Goal: Task Accomplishment & Management: Complete application form

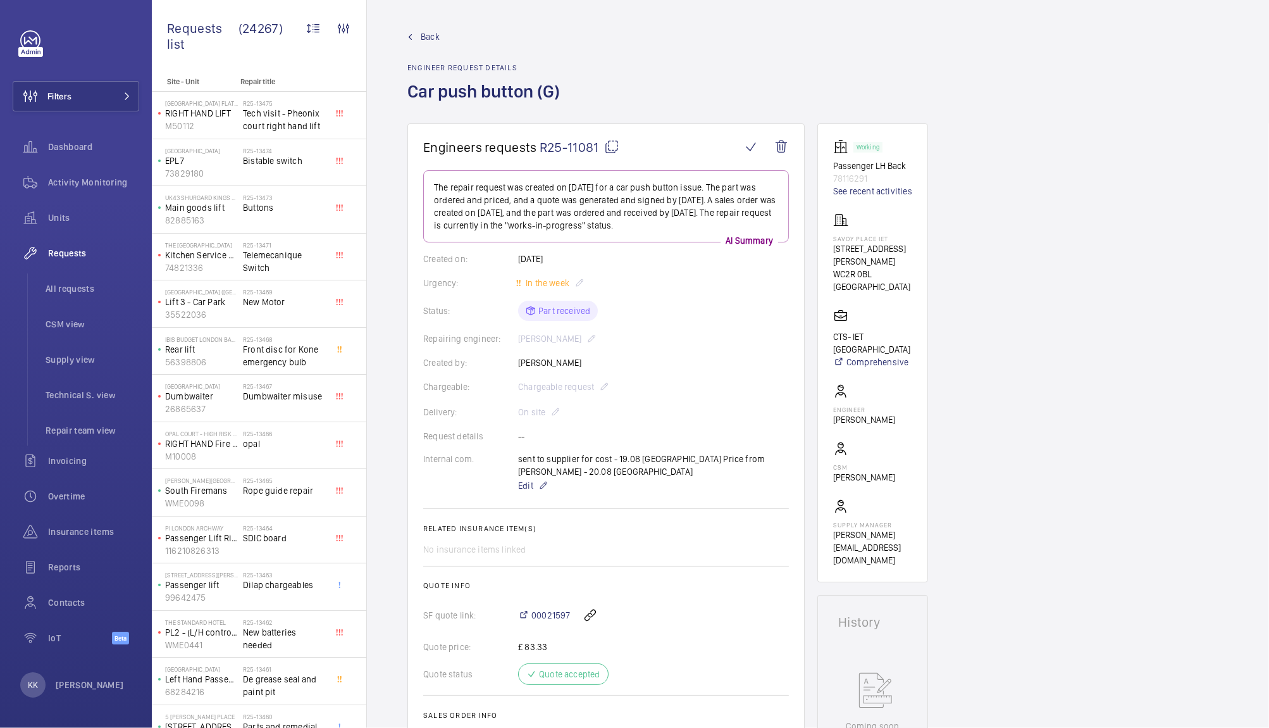
scroll to position [110, 0]
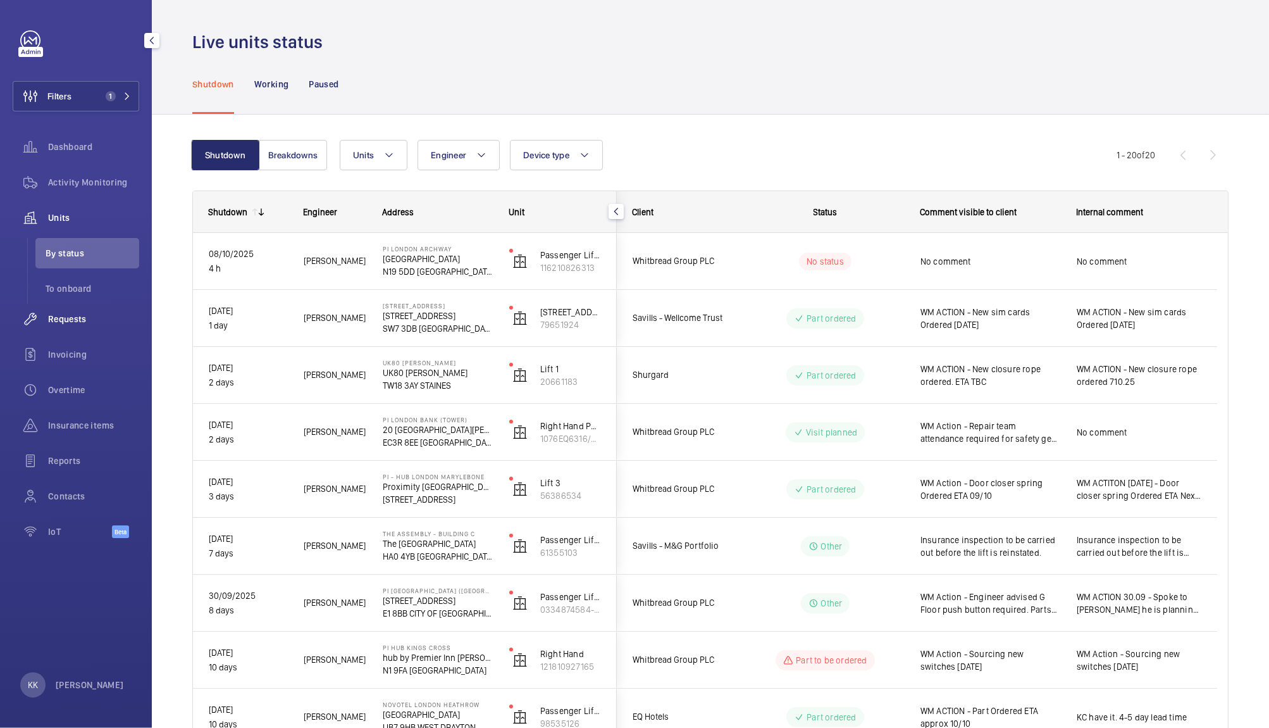
scroll to position [58, 0]
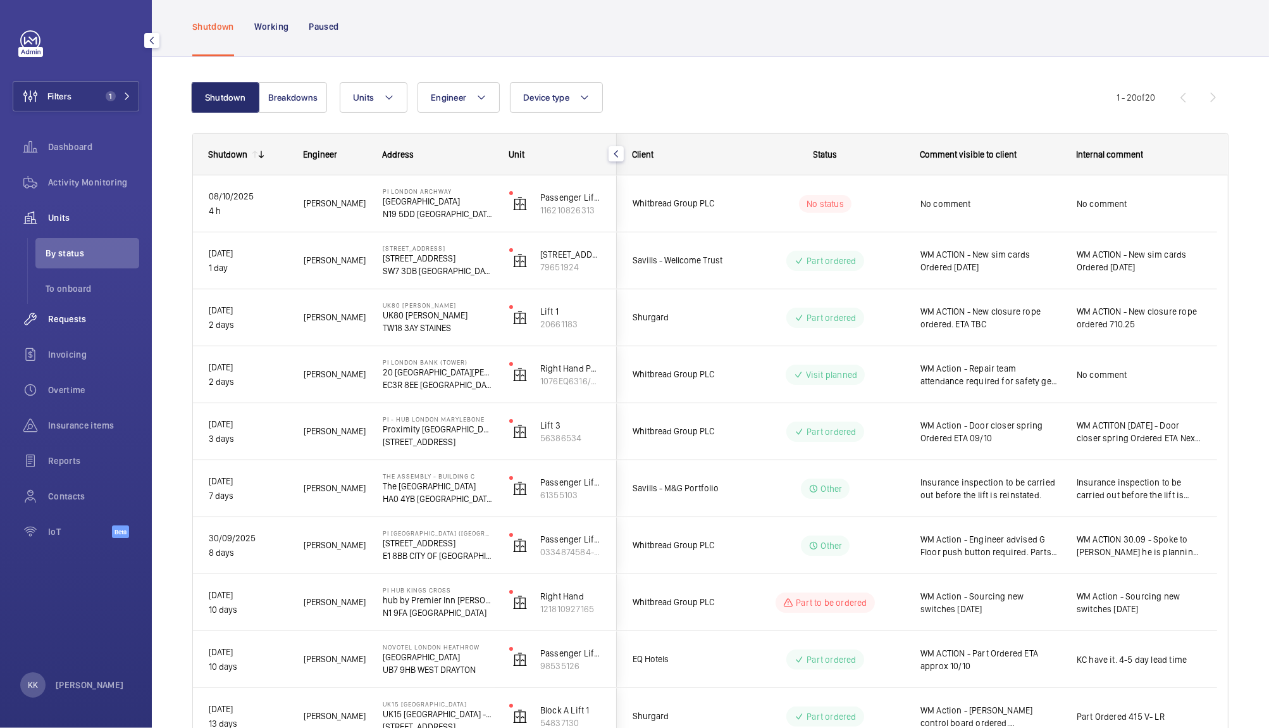
click at [65, 317] on span "Requests" at bounding box center [93, 319] width 91 height 13
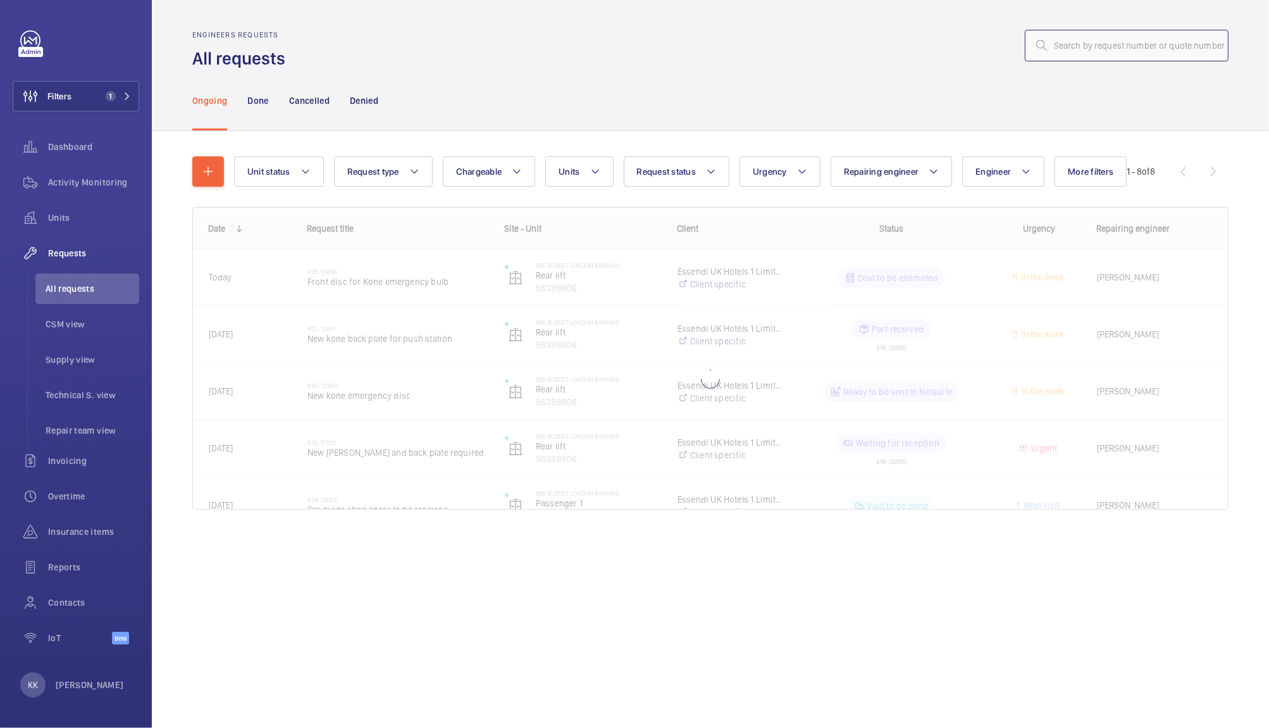
click at [1074, 53] on input "text" at bounding box center [1127, 46] width 204 height 32
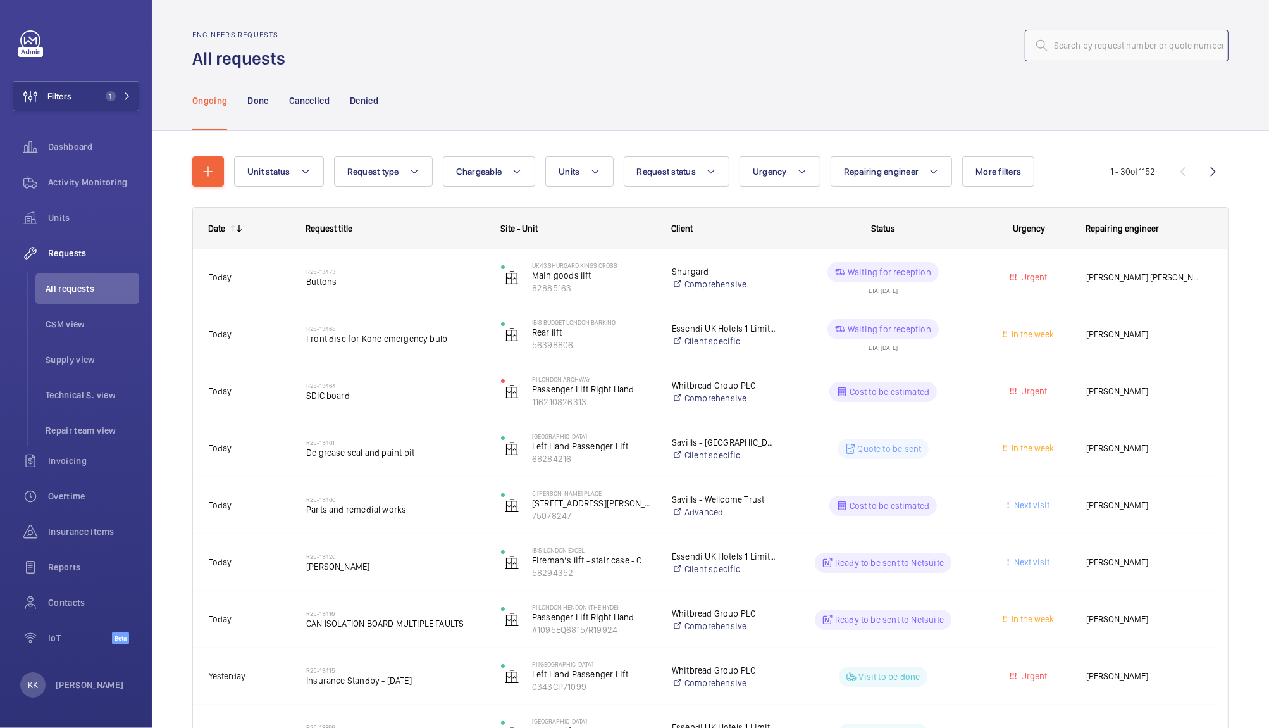
paste input "11978"
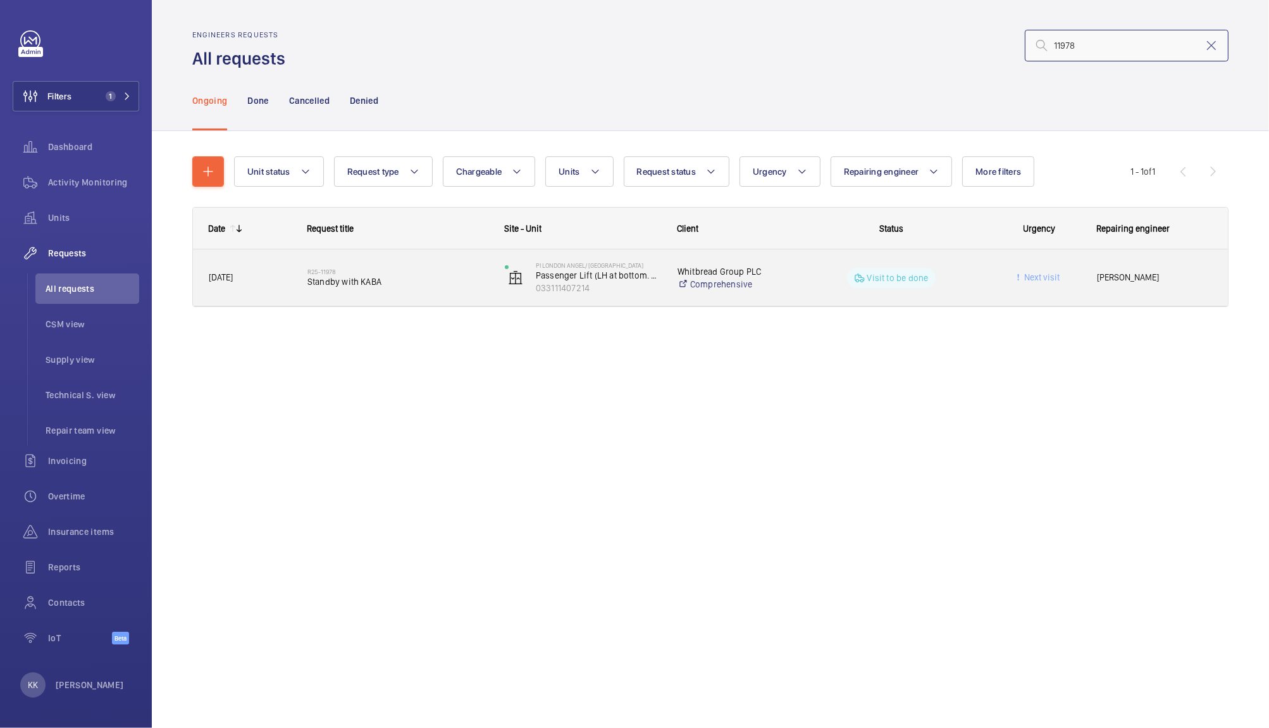
type input "11978"
click at [326, 296] on div "R25-11978 Standby with KABA" at bounding box center [390, 277] width 196 height 57
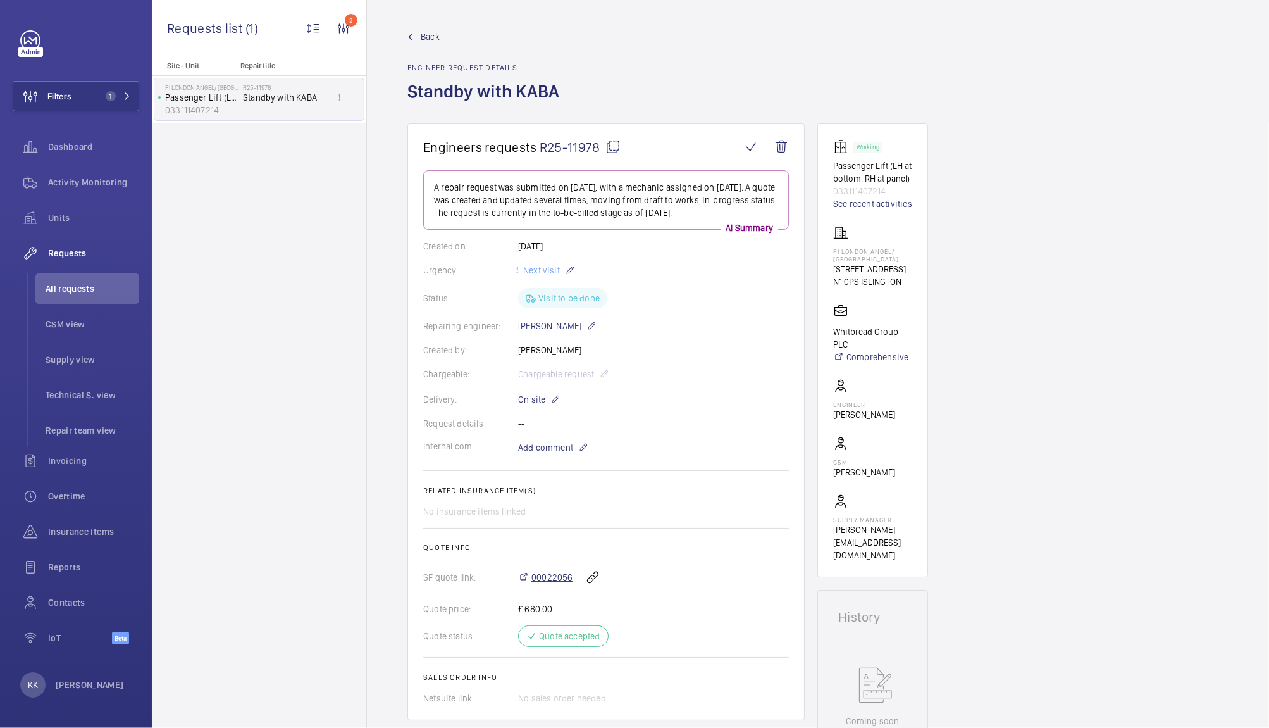
click at [561, 573] on span "00022056" at bounding box center [552, 577] width 41 height 13
click at [547, 571] on span "00022056" at bounding box center [552, 577] width 41 height 13
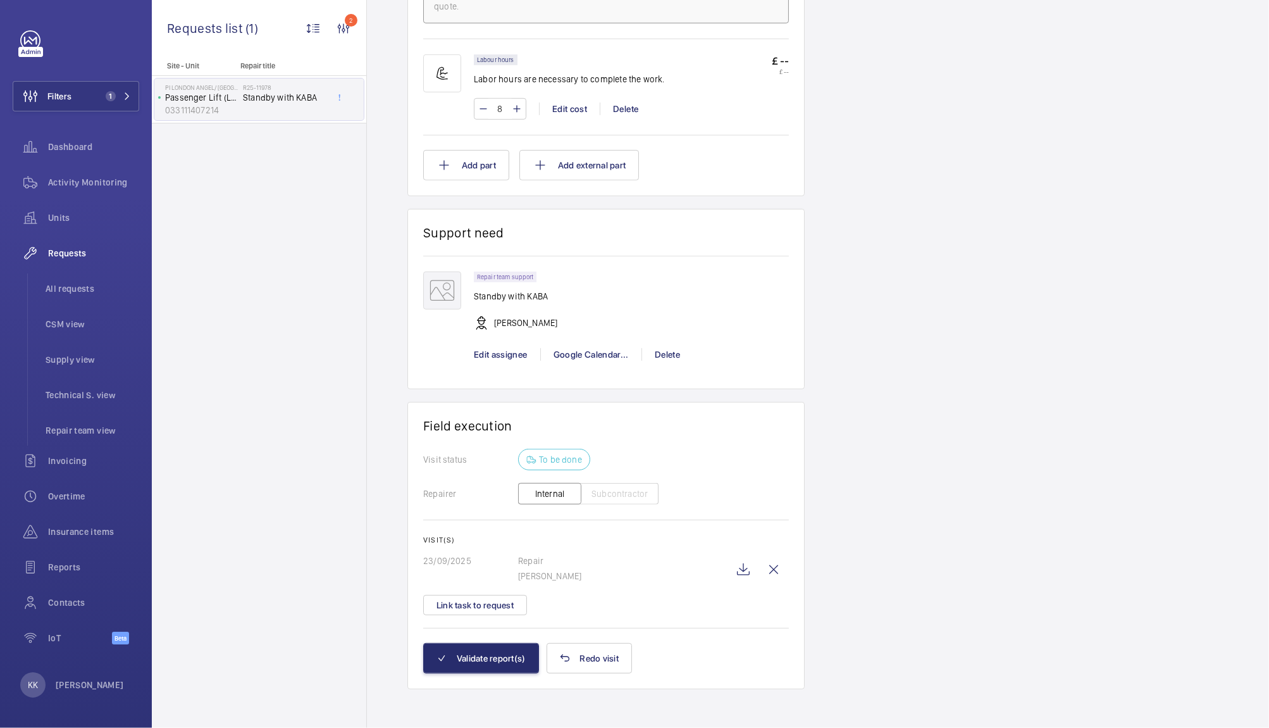
scroll to position [804, 0]
click at [488, 653] on button "Validate report(s)" at bounding box center [481, 657] width 116 height 30
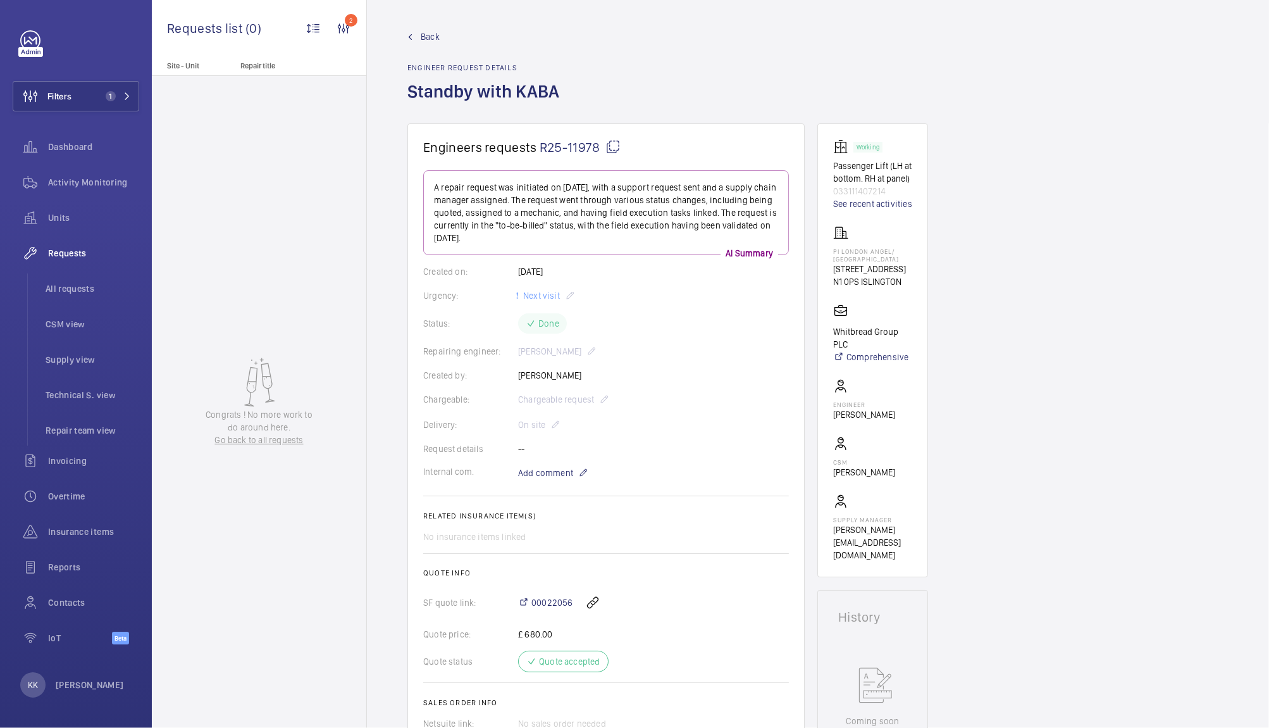
click at [723, 73] on div "Back Engineer request details Standby with [PERSON_NAME]" at bounding box center [817, 76] width 821 height 93
drag, startPoint x: 880, startPoint y: 263, endPoint x: 824, endPoint y: 252, distance: 56.0
click at [824, 252] on wm-front-card "Working Passenger Lift (LH at bottom. RH at panel) 033111407214 See recent acti…" at bounding box center [873, 350] width 111 height 454
click at [855, 252] on p "PI London Angel/ [GEOGRAPHIC_DATA]" at bounding box center [872, 254] width 79 height 15
drag, startPoint x: 871, startPoint y: 253, endPoint x: 820, endPoint y: 247, distance: 51.6
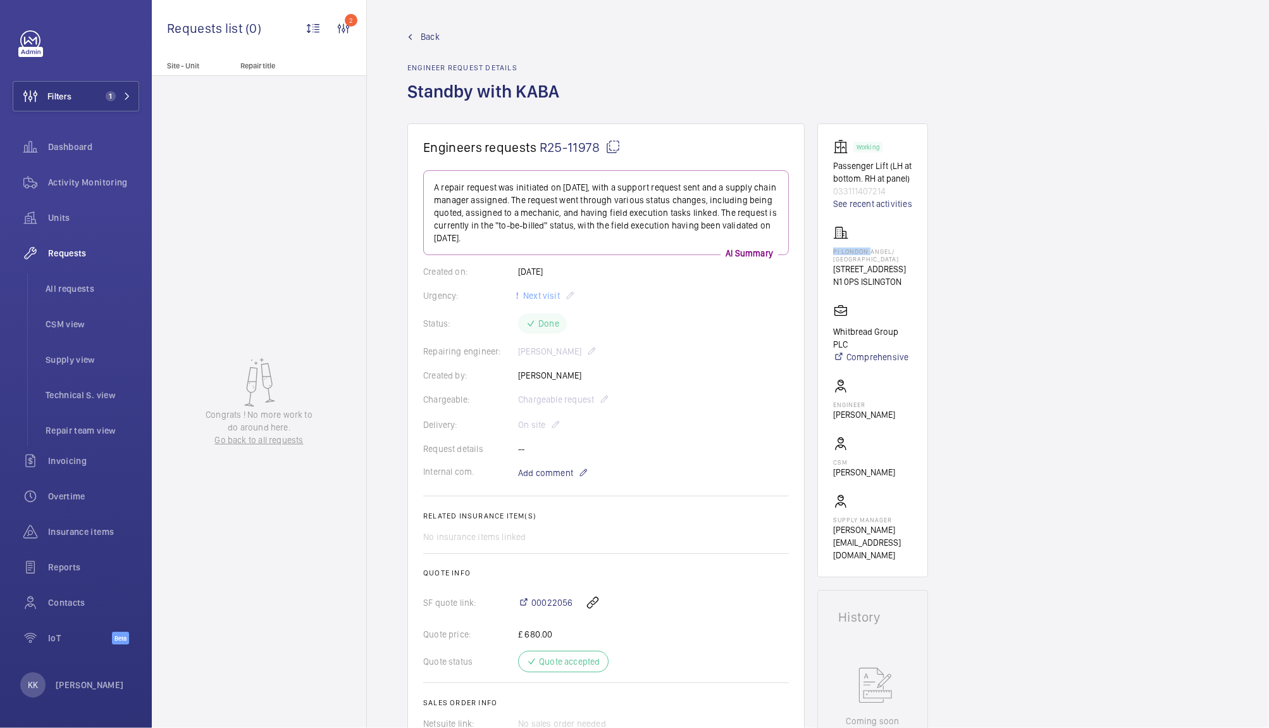
click at [820, 247] on wm-front-card "Working Passenger Lift (LH at bottom. RH at panel) 033111407214 See recent acti…" at bounding box center [873, 350] width 111 height 454
click at [849, 251] on p "PI London Angel/ [GEOGRAPHIC_DATA]" at bounding box center [872, 254] width 79 height 15
drag, startPoint x: 870, startPoint y: 257, endPoint x: 831, endPoint y: 252, distance: 39.6
click at [831, 252] on wm-front-card "Working Passenger Lift (LH at bottom. RH at panel) 033111407214 See recent acti…" at bounding box center [873, 350] width 111 height 454
copy p "PI London Angel/ [GEOGRAPHIC_DATA]"
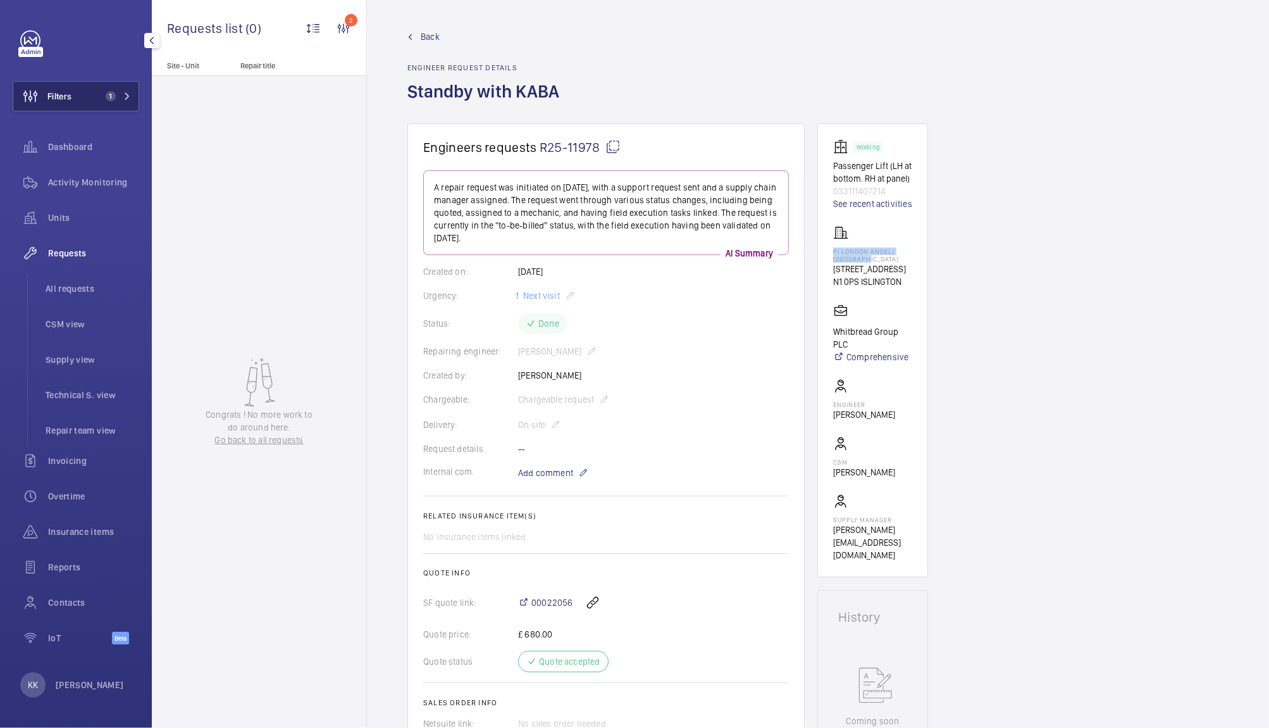
click at [96, 104] on button "Filters 1" at bounding box center [76, 96] width 127 height 30
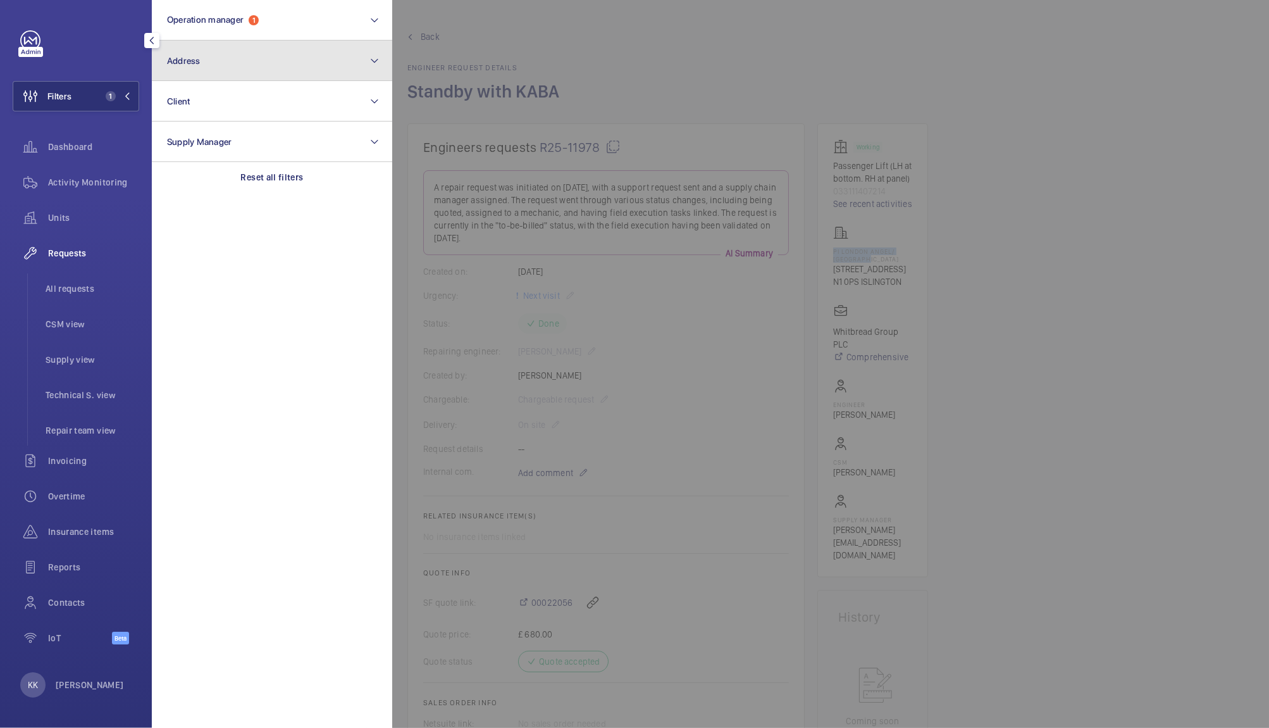
click at [229, 47] on button "Address" at bounding box center [272, 60] width 240 height 40
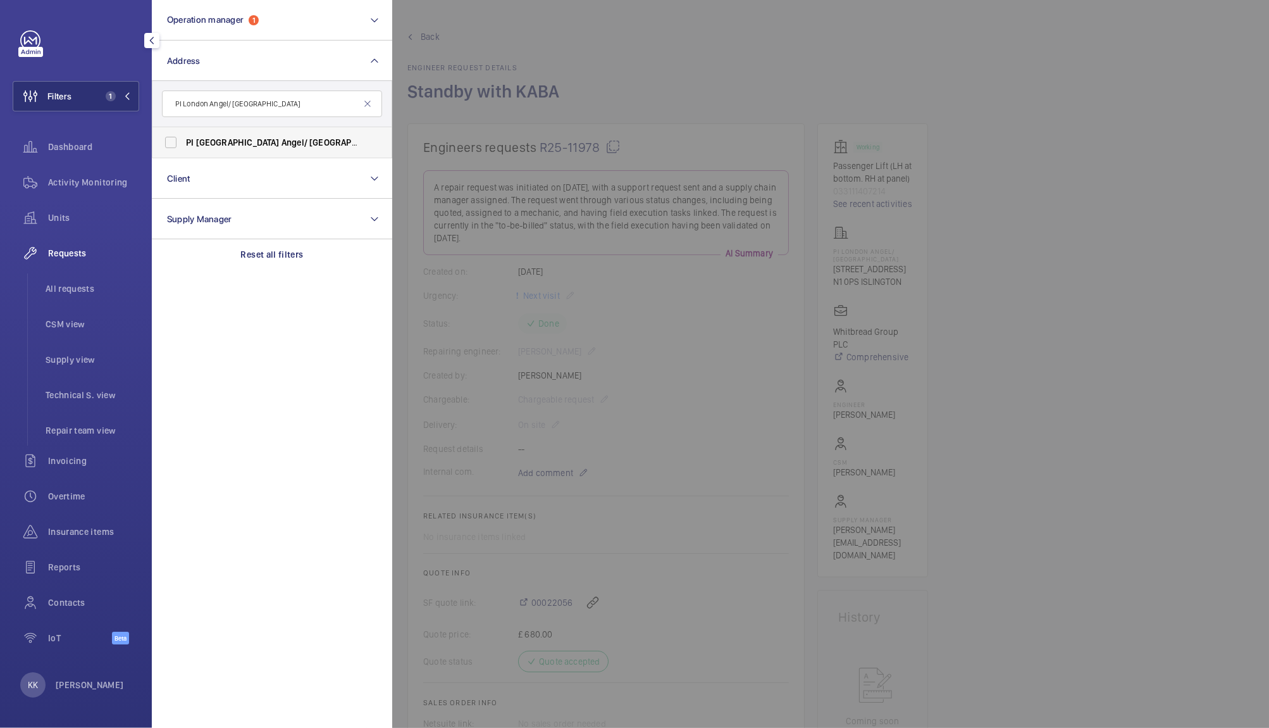
type input "PI London Angel/ [GEOGRAPHIC_DATA]"
click at [215, 140] on span "[GEOGRAPHIC_DATA]" at bounding box center [238, 142] width 84 height 10
click at [183, 140] on input "PI [GEOGRAPHIC_DATA] Angel/ [GEOGRAPHIC_DATA] - [STREET_ADDRESS]" at bounding box center [170, 142] width 25 height 25
checkbox input "true"
click at [75, 277] on li "All requests" at bounding box center [87, 288] width 104 height 30
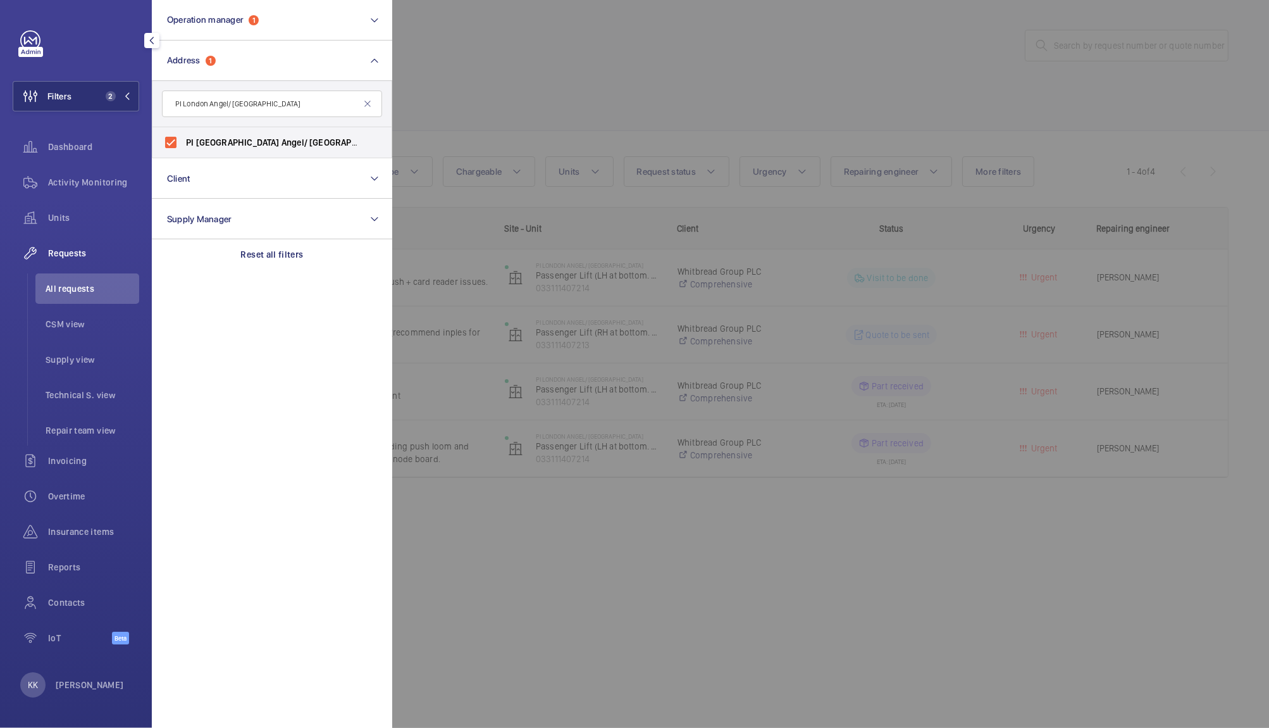
click at [486, 109] on div at bounding box center [1026, 364] width 1269 height 728
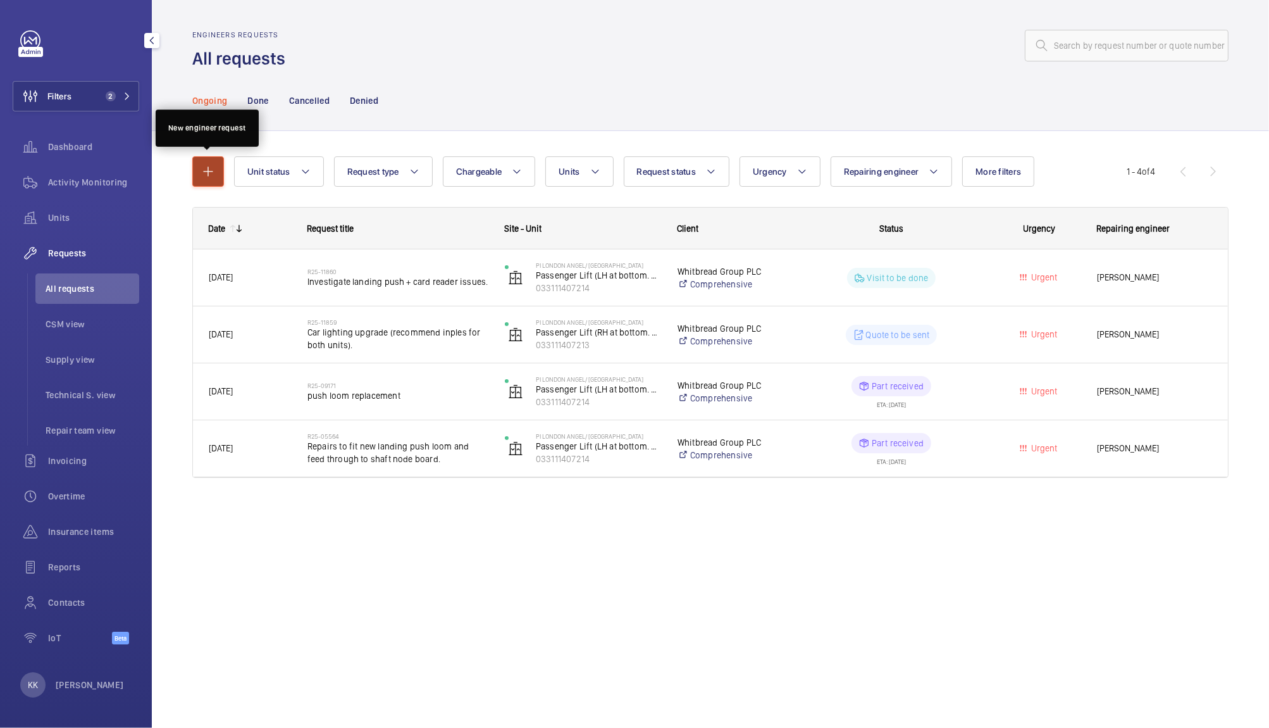
click at [208, 174] on mat-icon "button" at bounding box center [208, 171] width 15 height 15
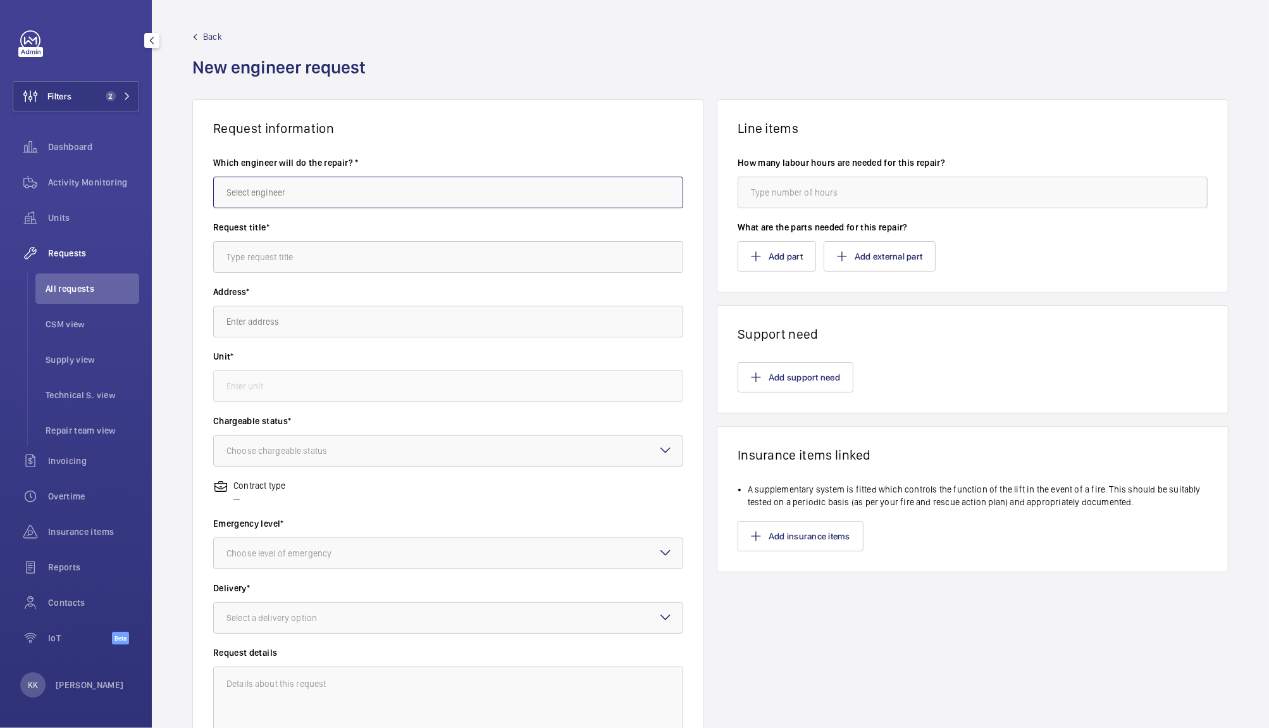
click at [245, 182] on input "text" at bounding box center [448, 193] width 470 height 32
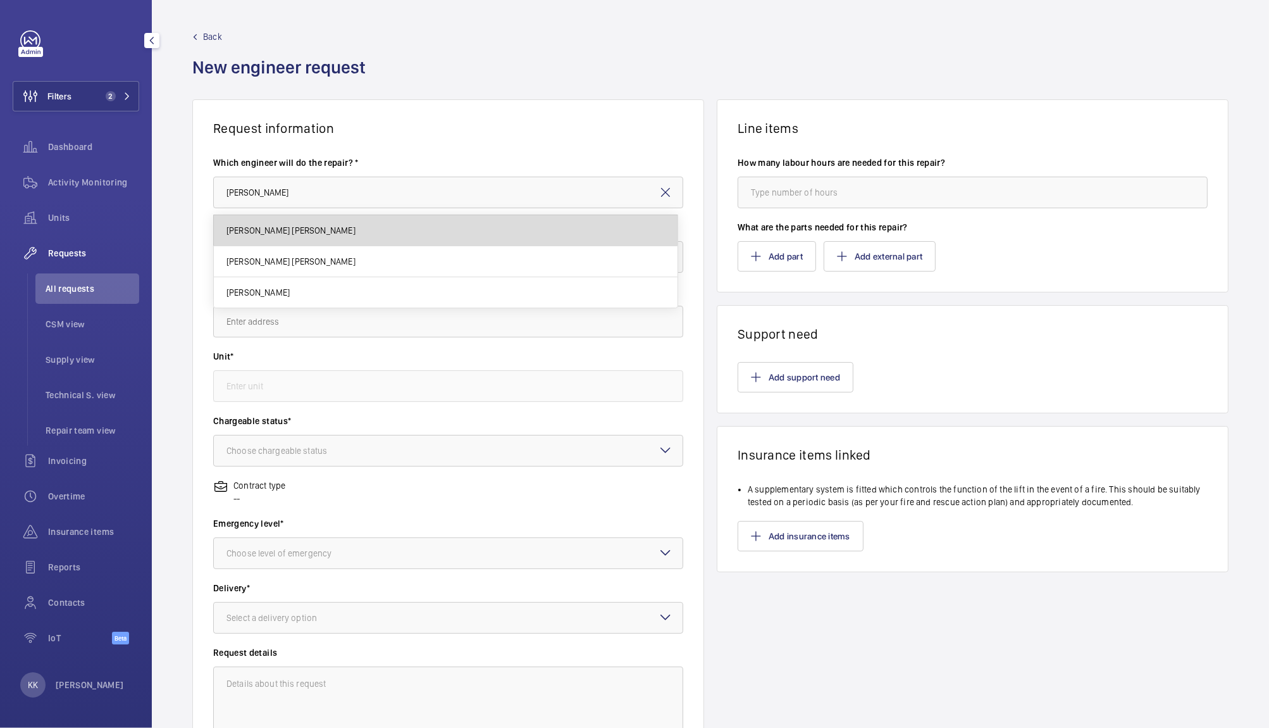
click at [260, 215] on mat-option "[PERSON_NAME] [PERSON_NAME]" at bounding box center [446, 230] width 464 height 31
type input "[PERSON_NAME] [PERSON_NAME]"
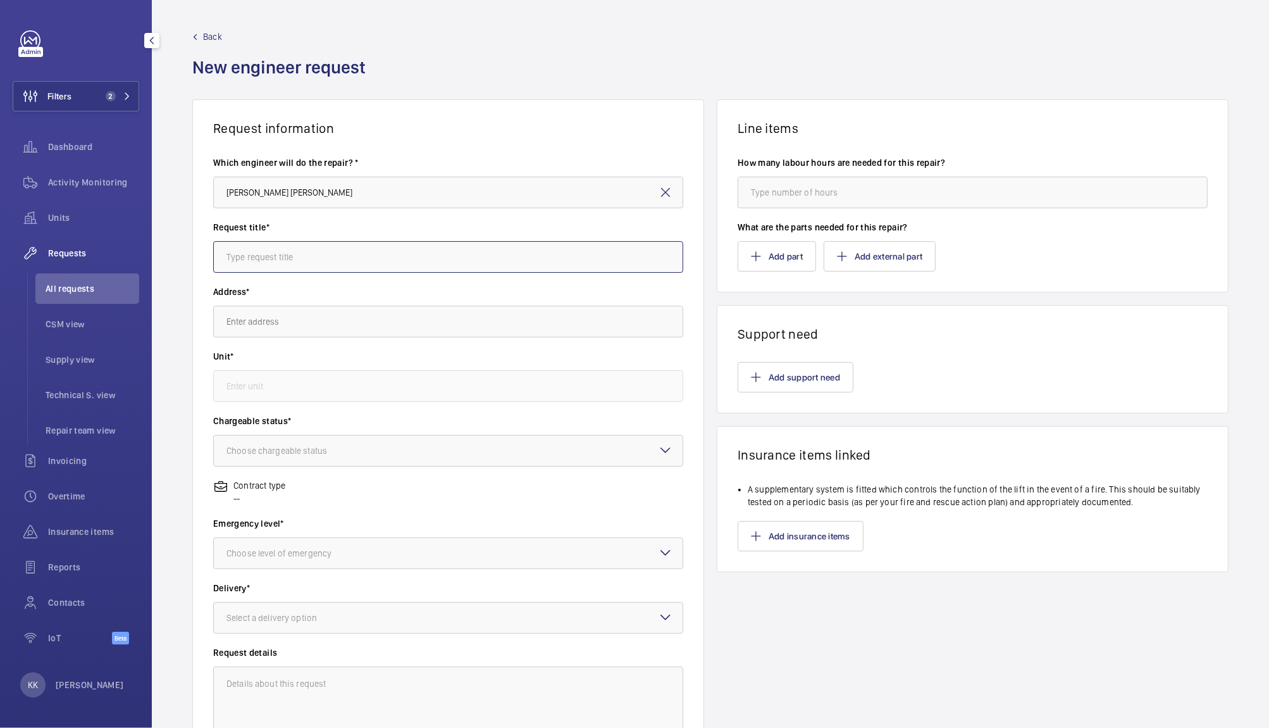
click at [282, 260] on input "text" at bounding box center [448, 257] width 470 height 32
type input "KABA Standby [DATE]"
click at [231, 328] on input "text" at bounding box center [448, 322] width 470 height 32
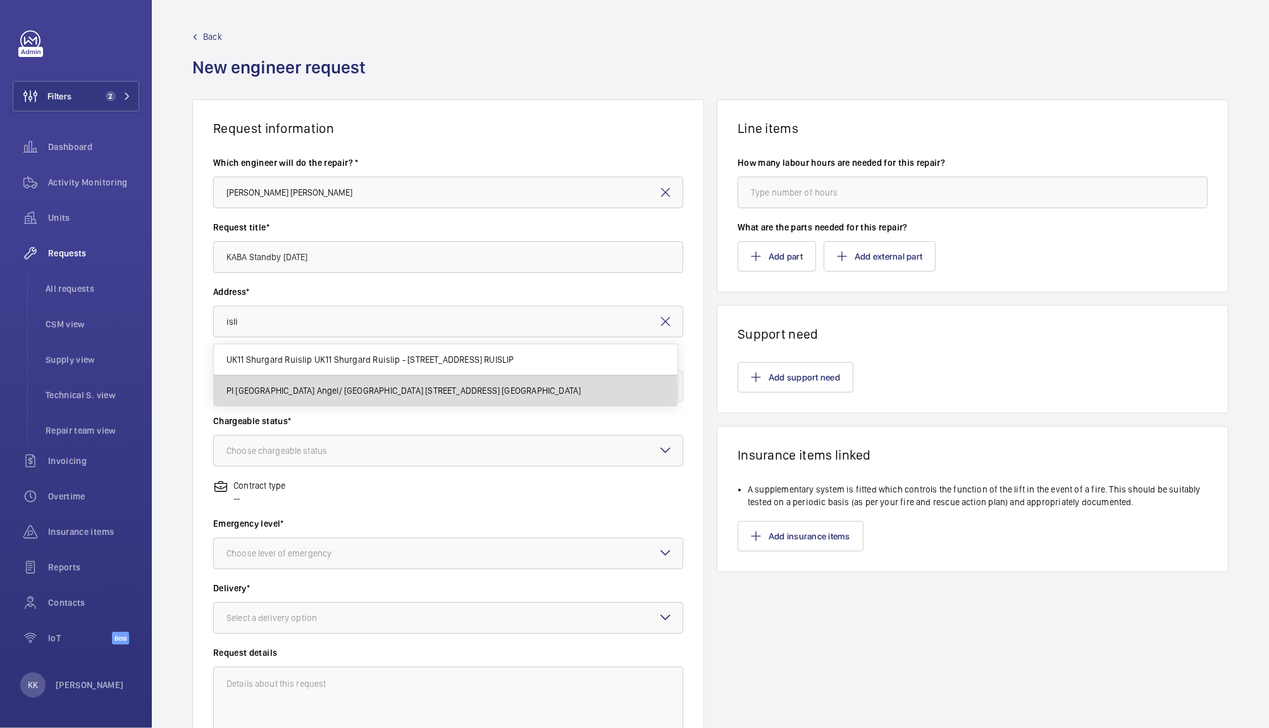
click at [271, 389] on span "PI [GEOGRAPHIC_DATA] Angel/ [GEOGRAPHIC_DATA] [STREET_ADDRESS] [GEOGRAPHIC_DATA]" at bounding box center [404, 390] width 355 height 13
type input "PI [GEOGRAPHIC_DATA] Angel/ [GEOGRAPHIC_DATA] [STREET_ADDRESS] [GEOGRAPHIC_DATA]"
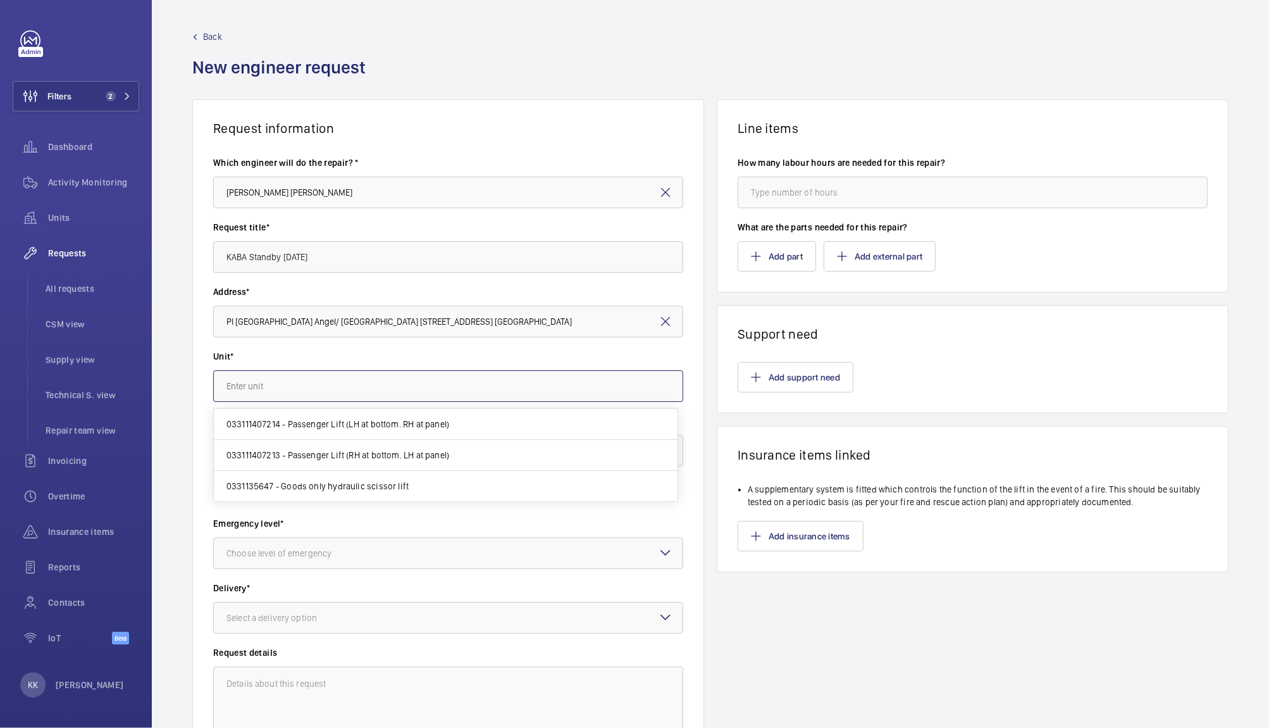
click at [286, 382] on input "text" at bounding box center [448, 386] width 470 height 32
click at [368, 422] on span "033111407214 - Passenger Lift (LH at bottom. RH at panel)" at bounding box center [338, 424] width 223 height 13
type input "033111407214 - Passenger Lift (LH at bottom. RH at panel)"
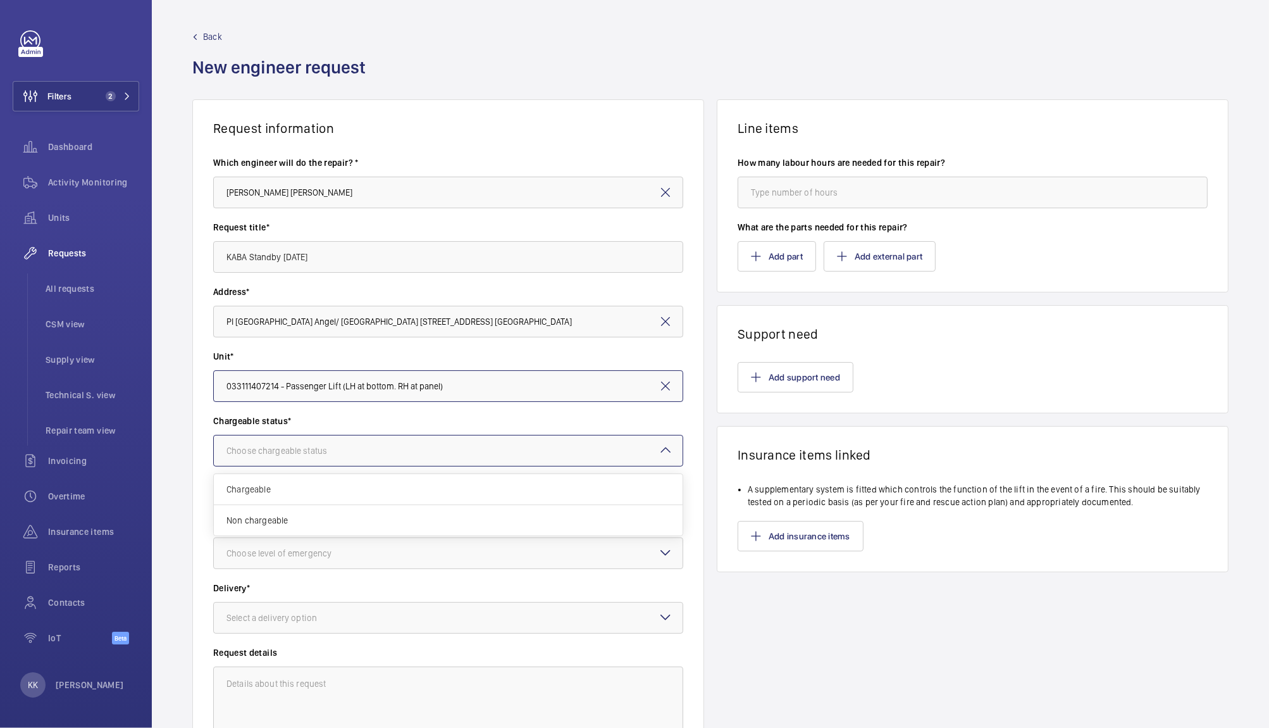
click at [372, 457] on div at bounding box center [448, 450] width 469 height 30
click at [253, 485] on span "Chargeable" at bounding box center [449, 489] width 444 height 13
click at [269, 550] on div "Choose level of emergency" at bounding box center [295, 553] width 137 height 13
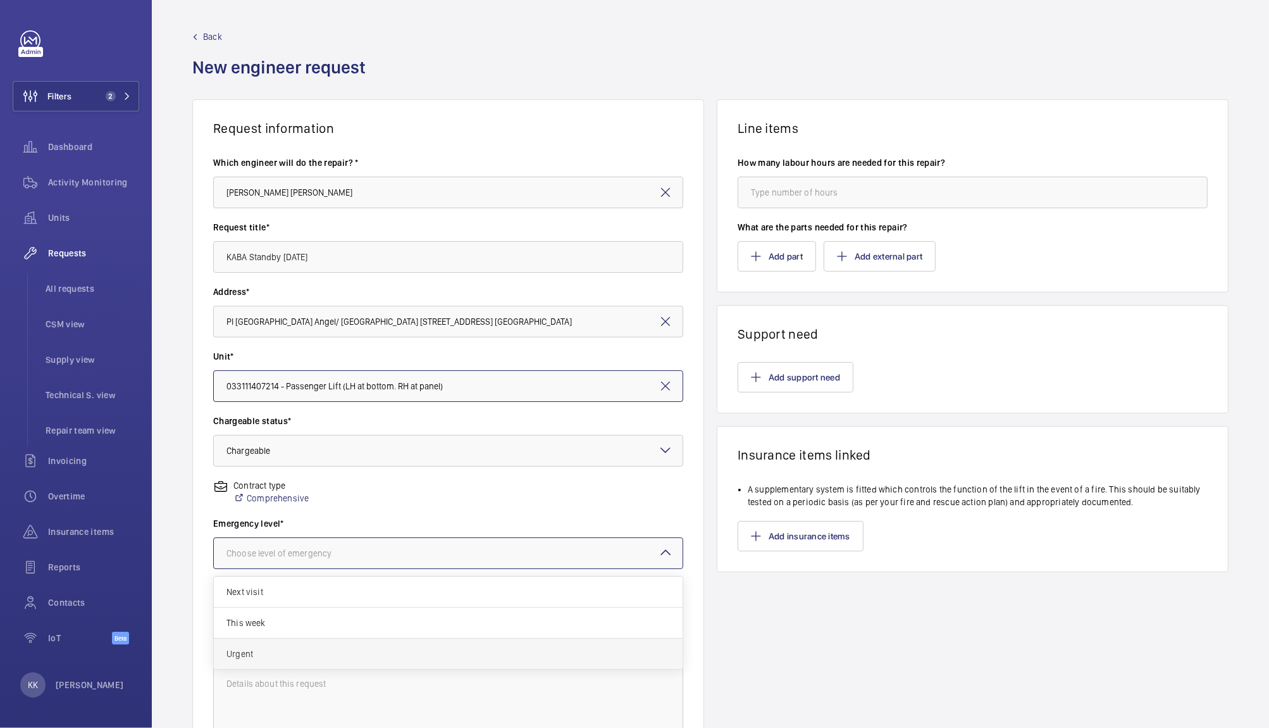
click at [248, 648] on span "Urgent" at bounding box center [449, 653] width 444 height 13
click at [244, 561] on div at bounding box center [448, 553] width 469 height 30
click at [263, 594] on span "Next visit" at bounding box center [449, 591] width 444 height 13
click at [268, 616] on div "Select a delivery option" at bounding box center [288, 617] width 122 height 13
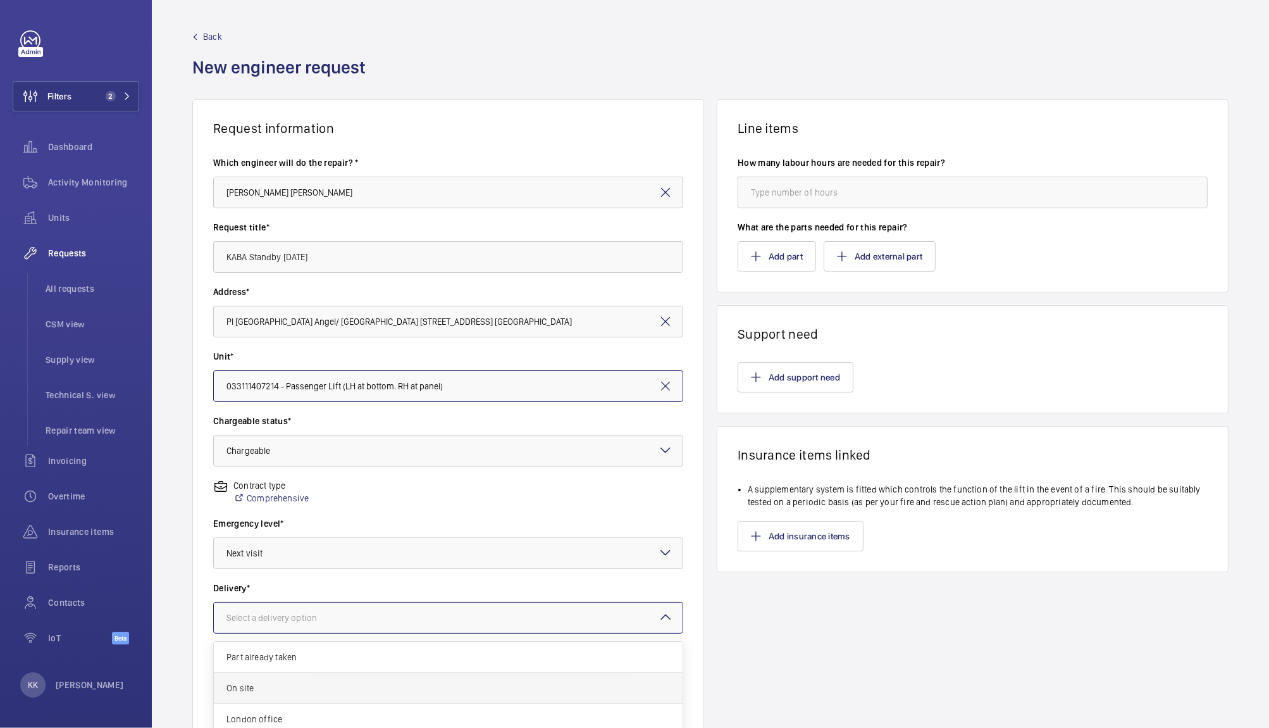
click at [276, 681] on span "On site" at bounding box center [449, 687] width 444 height 13
click at [912, 323] on wm-front-card-header "Support need" at bounding box center [973, 324] width 511 height 36
drag, startPoint x: 394, startPoint y: 271, endPoint x: 115, endPoint y: 248, distance: 280.0
click at [115, 248] on mat-sidenav-content "Filters 2 Dashboard Activity Monitoring Units Requests All requests CSM view Su…" at bounding box center [634, 364] width 1269 height 728
click at [810, 363] on button "Add support need" at bounding box center [796, 377] width 116 height 30
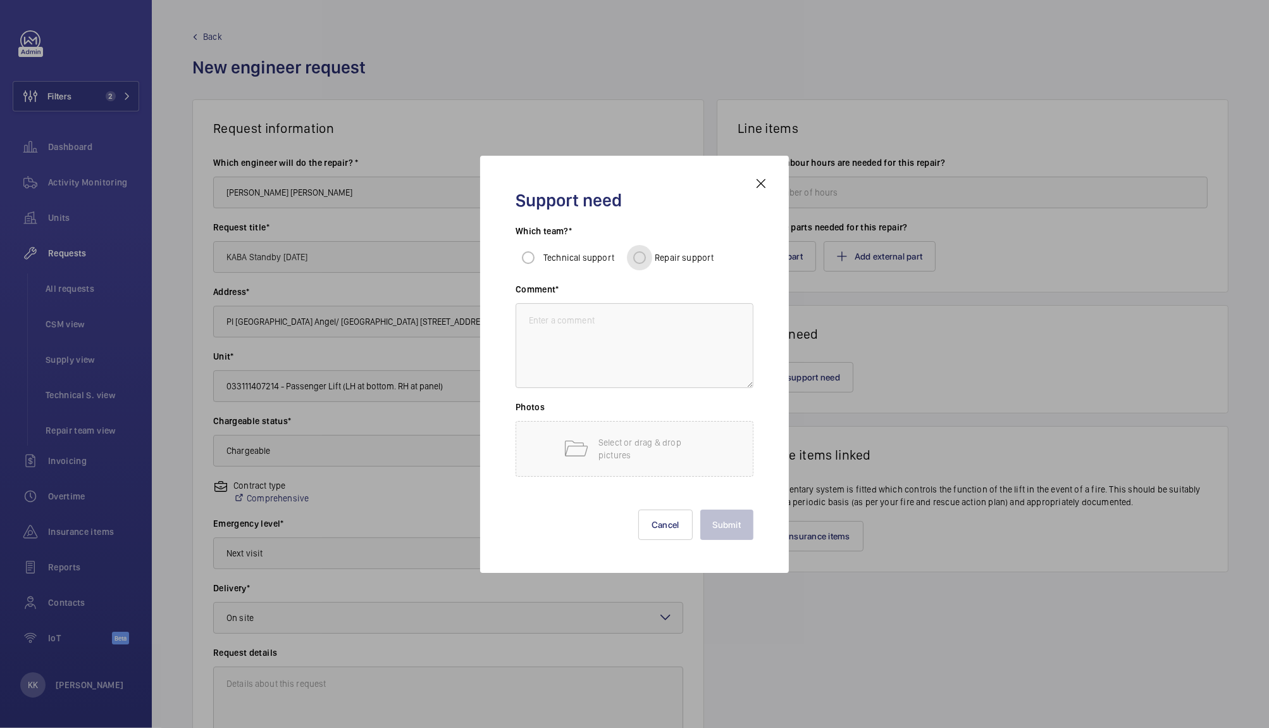
click at [642, 255] on input "Repair support" at bounding box center [639, 257] width 25 height 25
radio input "true"
click at [633, 357] on textarea at bounding box center [635, 345] width 238 height 85
paste textarea "KABA Standby [DATE]"
type textarea "KABA Standby [DATE]"
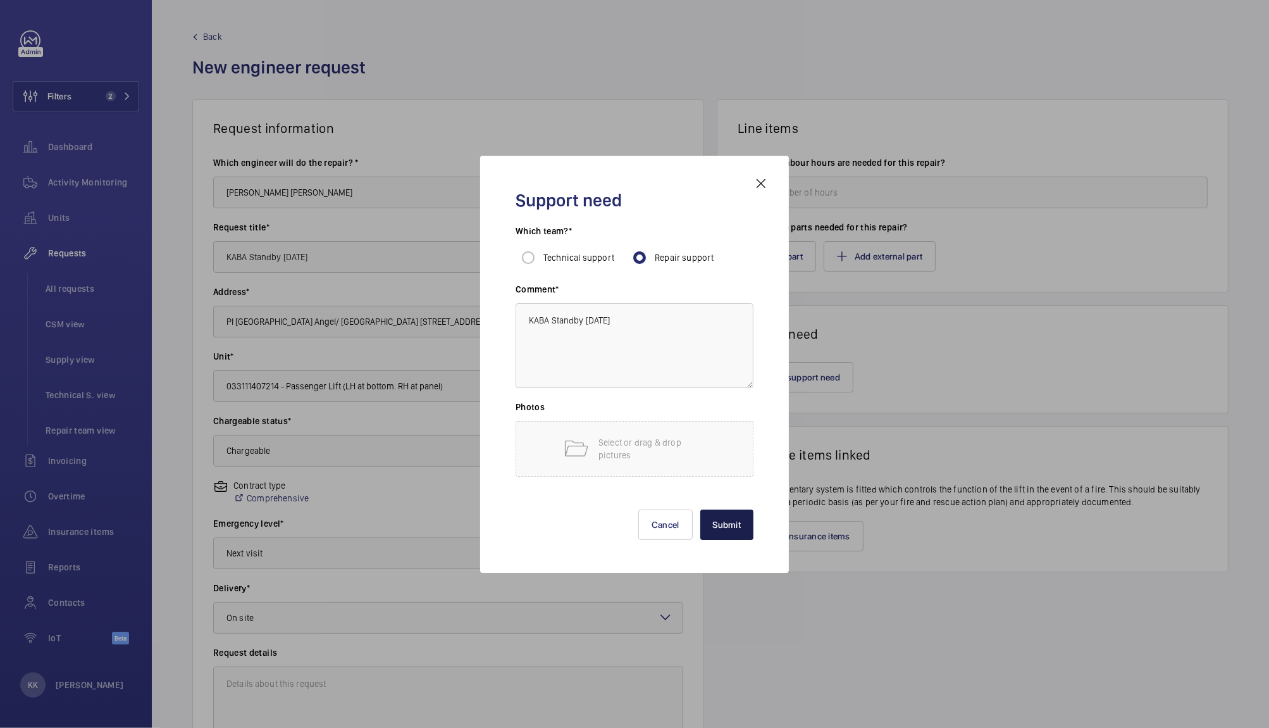
click at [731, 519] on button "Submit" at bounding box center [727, 524] width 54 height 30
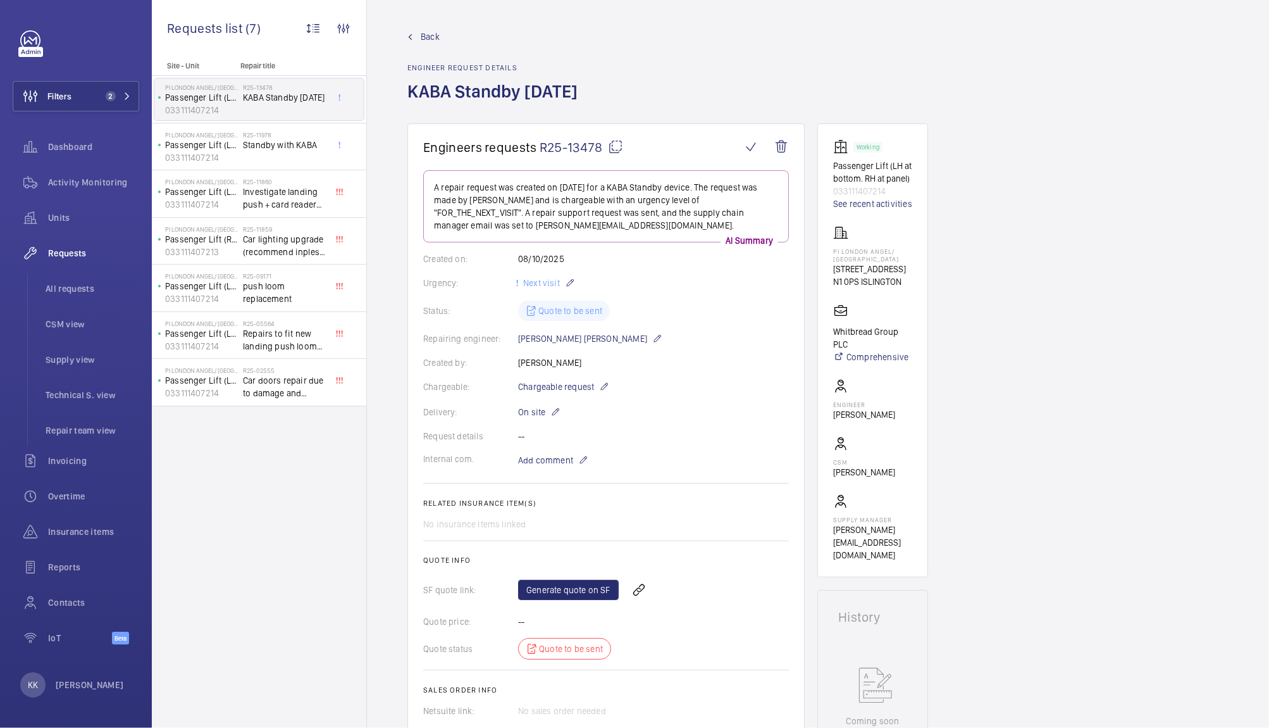
scroll to position [63, 0]
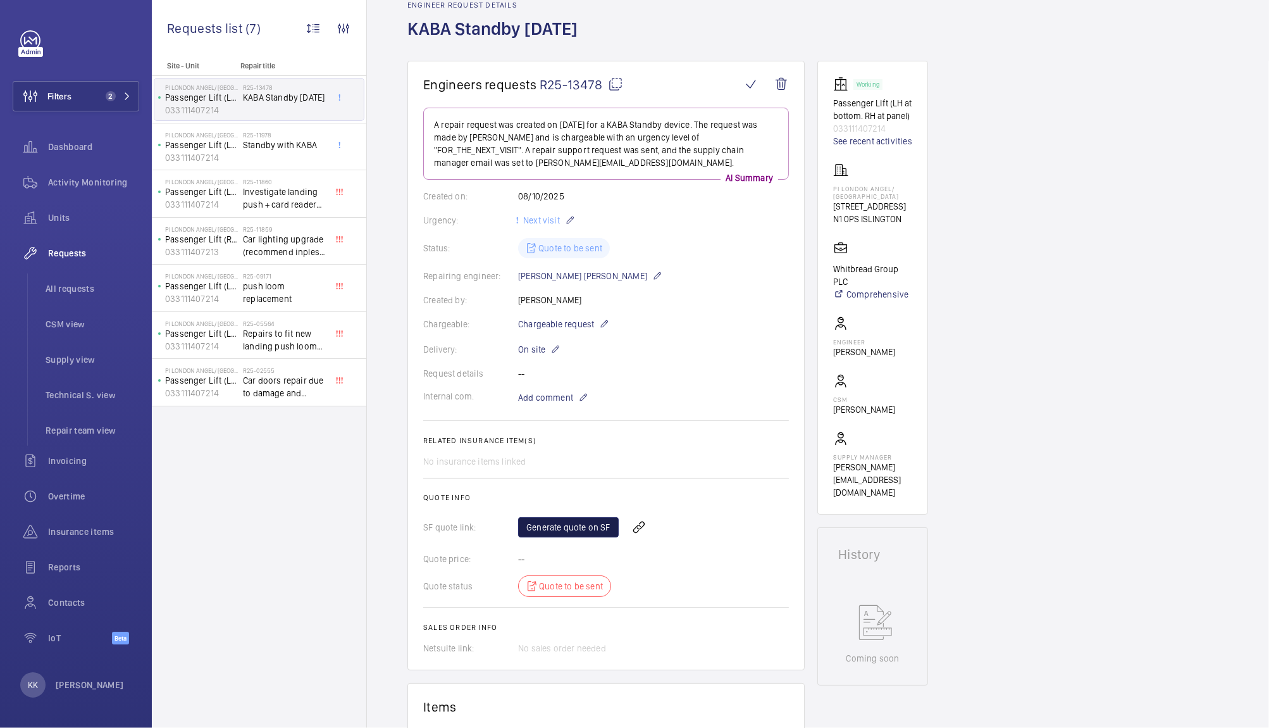
click at [587, 531] on link "Generate quote on SF" at bounding box center [568, 527] width 101 height 20
click at [569, 88] on span "R25-13478" at bounding box center [582, 85] width 84 height 16
click at [73, 101] on button "Filters 2" at bounding box center [76, 96] width 127 height 30
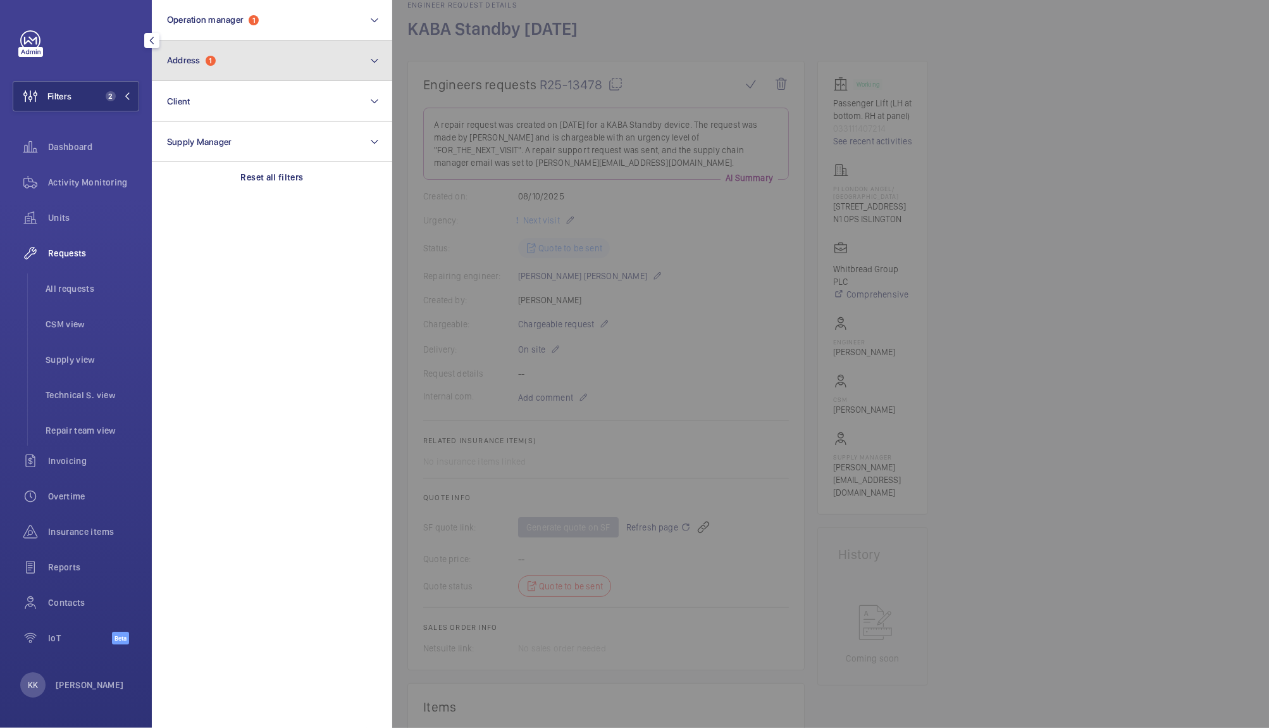
click at [184, 64] on span "Address" at bounding box center [184, 60] width 34 height 10
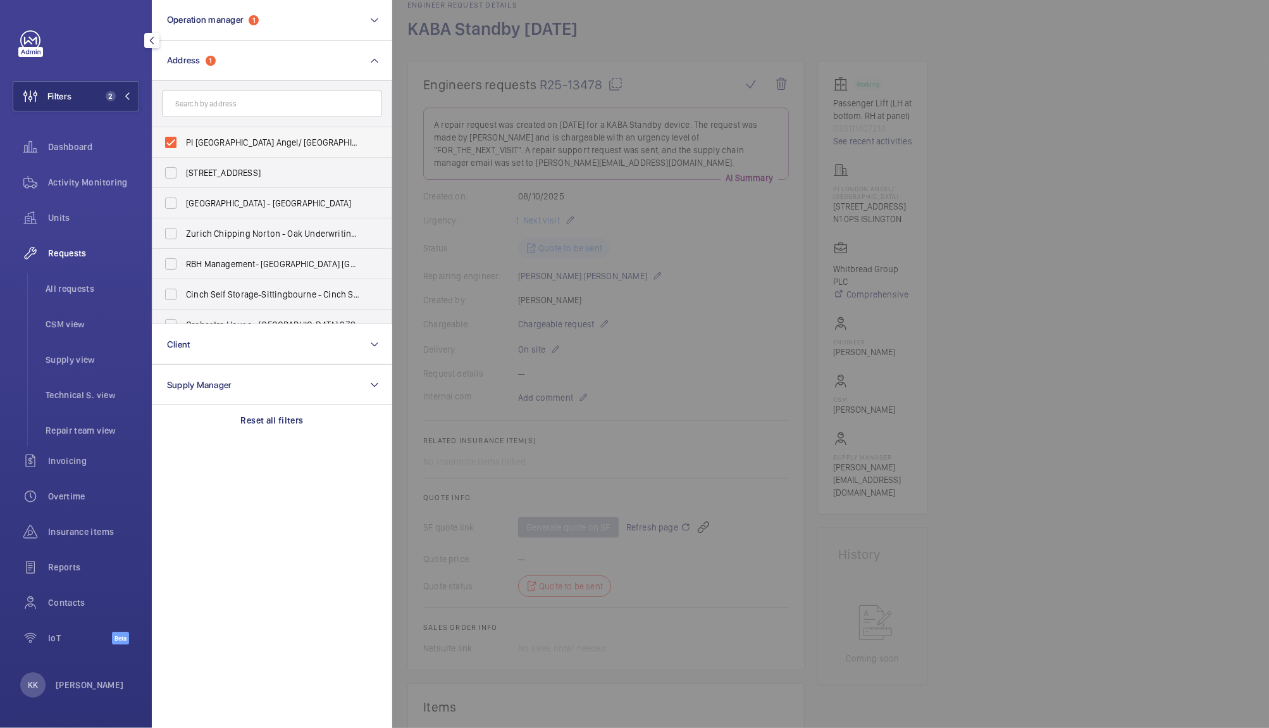
click at [216, 134] on label "PI [GEOGRAPHIC_DATA] Angel/ [GEOGRAPHIC_DATA] - [STREET_ADDRESS]" at bounding box center [262, 142] width 220 height 30
click at [183, 134] on input "PI [GEOGRAPHIC_DATA] Angel/ [GEOGRAPHIC_DATA] - [STREET_ADDRESS]" at bounding box center [170, 142] width 25 height 25
checkbox input "false"
click at [75, 182] on span "Activity Monitoring" at bounding box center [93, 182] width 91 height 13
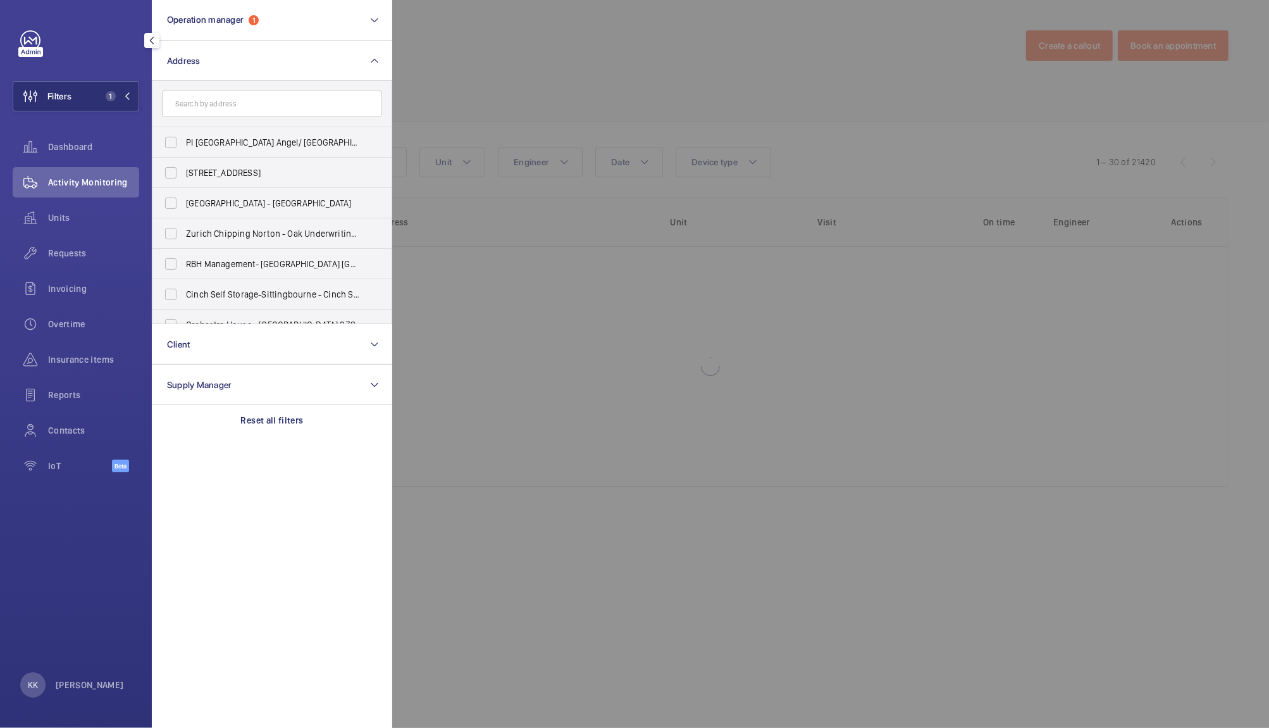
click at [627, 96] on div at bounding box center [1026, 364] width 1269 height 728
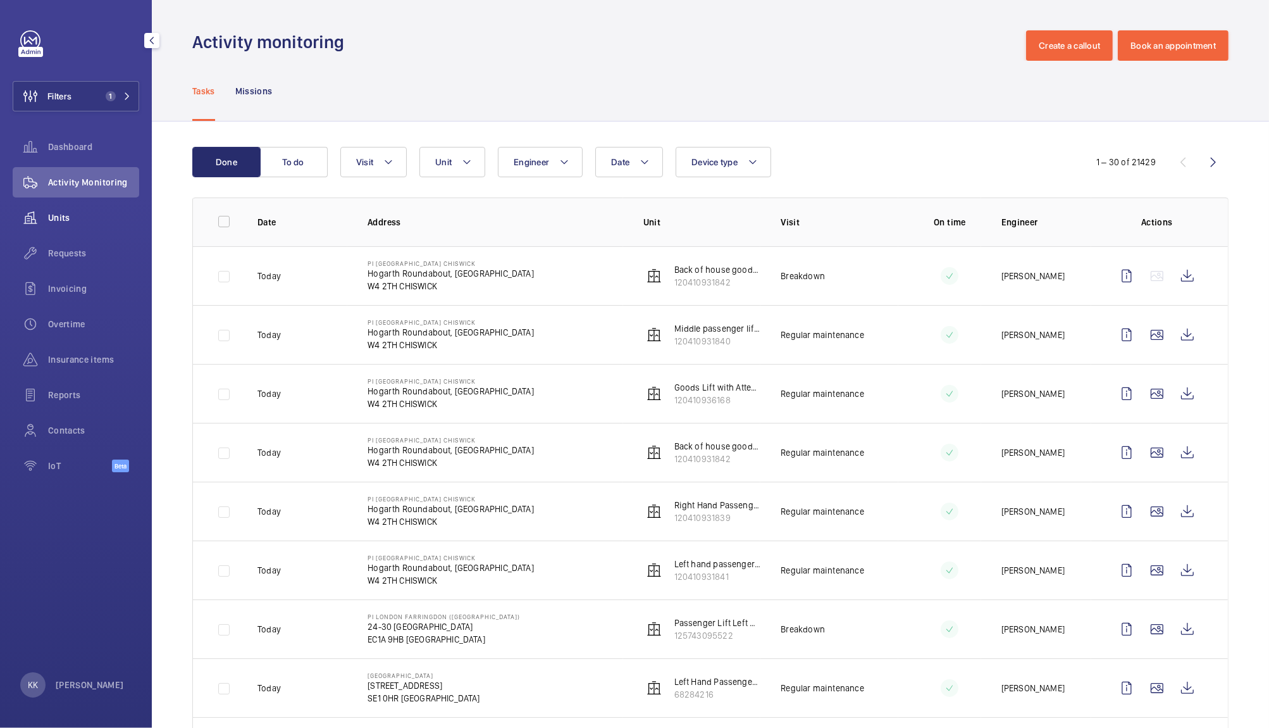
click at [83, 211] on span "Units" at bounding box center [93, 217] width 91 height 13
